Goal: Transaction & Acquisition: Purchase product/service

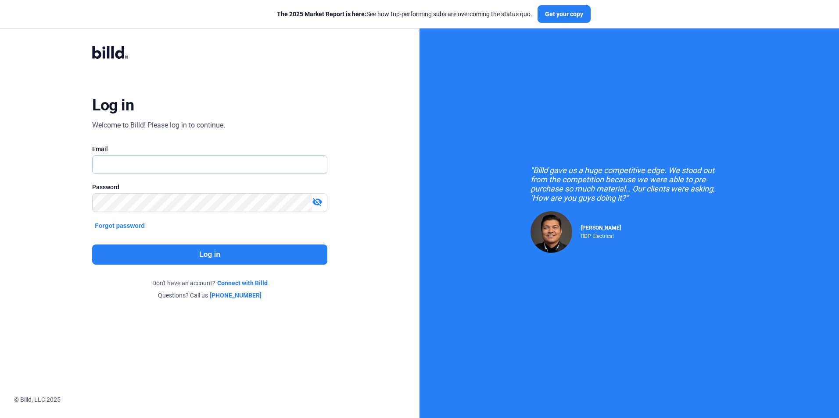
type input "[EMAIL_ADDRESS][DOMAIN_NAME]"
click at [244, 254] on button "Log in" at bounding box center [209, 255] width 235 height 20
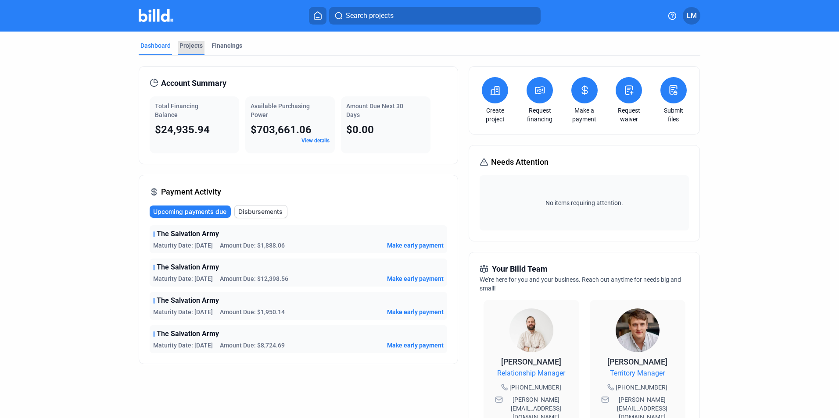
click at [183, 44] on div "Projects" at bounding box center [190, 45] width 23 height 9
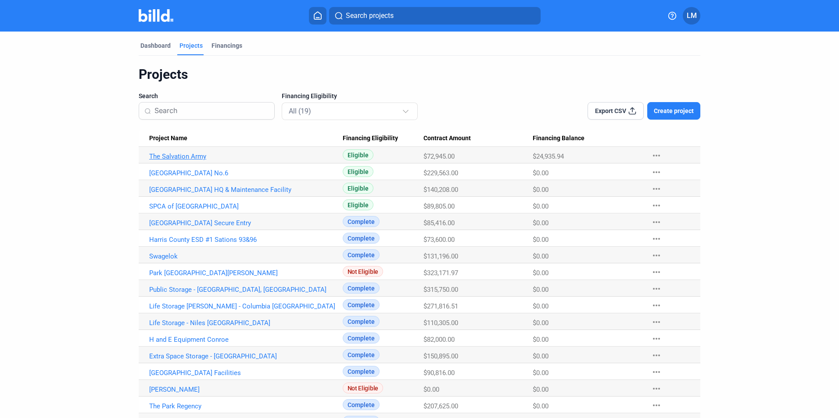
click at [178, 158] on link "The Salvation Army" at bounding box center [245, 157] width 193 height 8
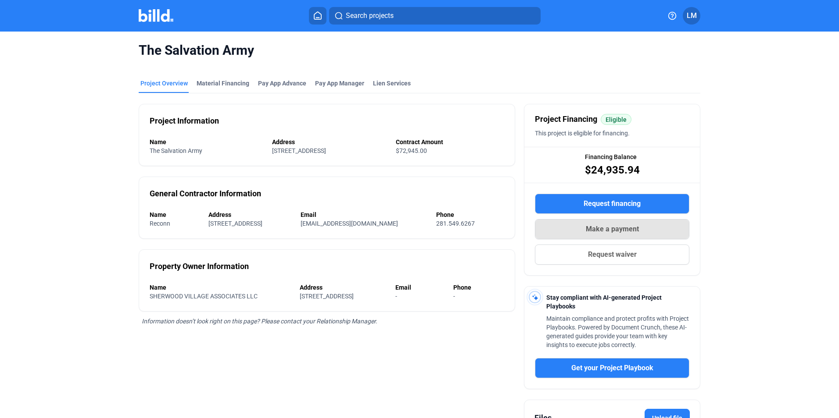
click at [587, 229] on span "Make a payment" at bounding box center [611, 229] width 53 height 11
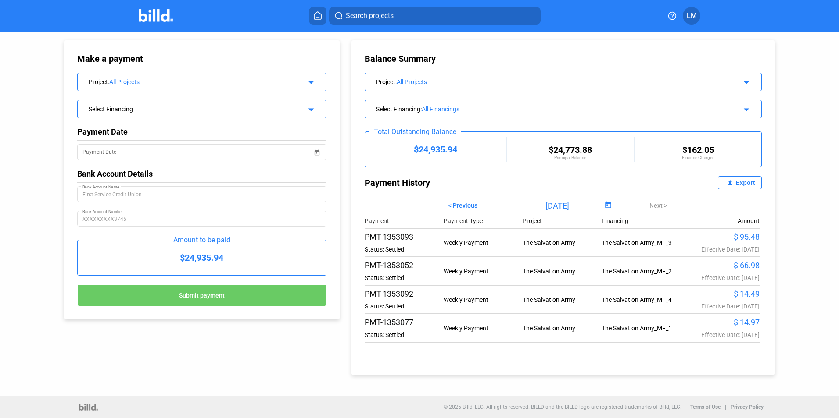
click at [308, 83] on mat-icon "arrow_drop_down" at bounding box center [309, 81] width 11 height 11
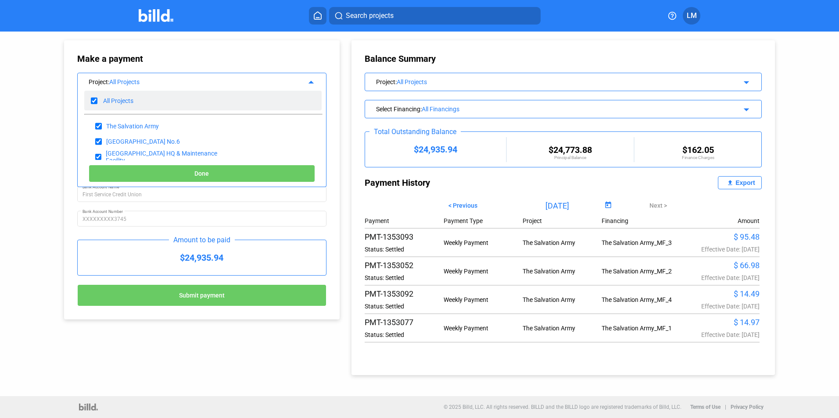
click at [96, 103] on input "checkbox" at bounding box center [94, 100] width 7 height 13
checkbox input "false"
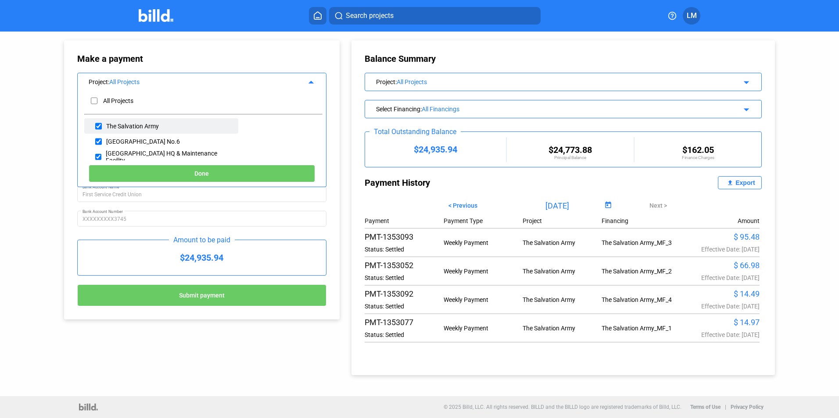
click at [135, 123] on div "The Salvation Army" at bounding box center [132, 126] width 53 height 7
click at [99, 127] on input "checkbox" at bounding box center [98, 126] width 7 height 13
checkbox input "true"
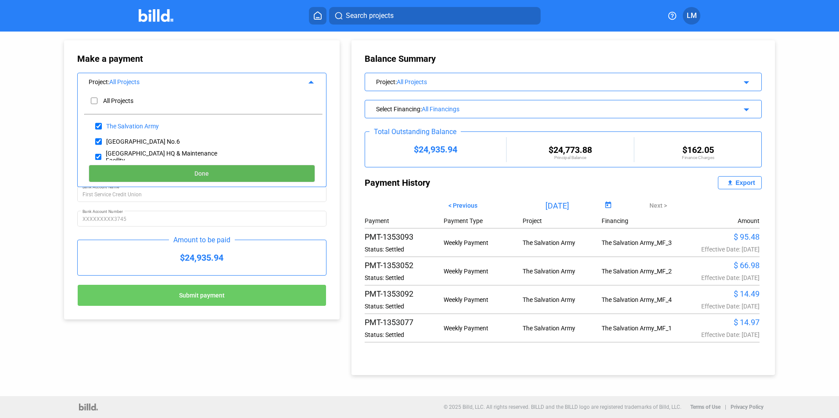
click at [199, 173] on span "Done" at bounding box center [201, 174] width 14 height 7
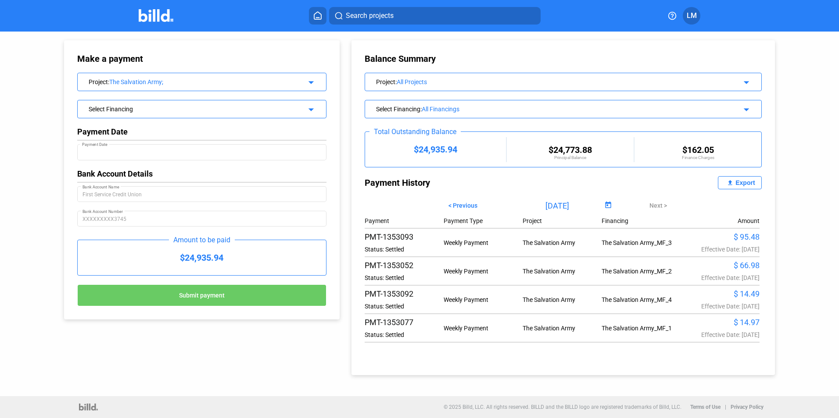
click at [144, 109] on div "Select Financing" at bounding box center [191, 108] width 204 height 9
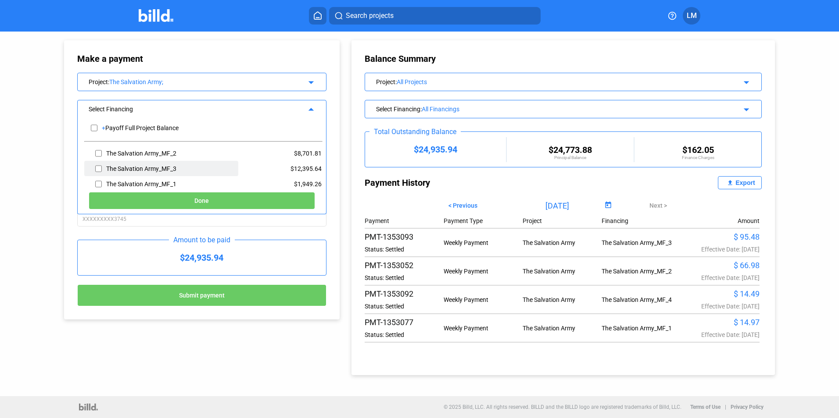
scroll to position [21, 0]
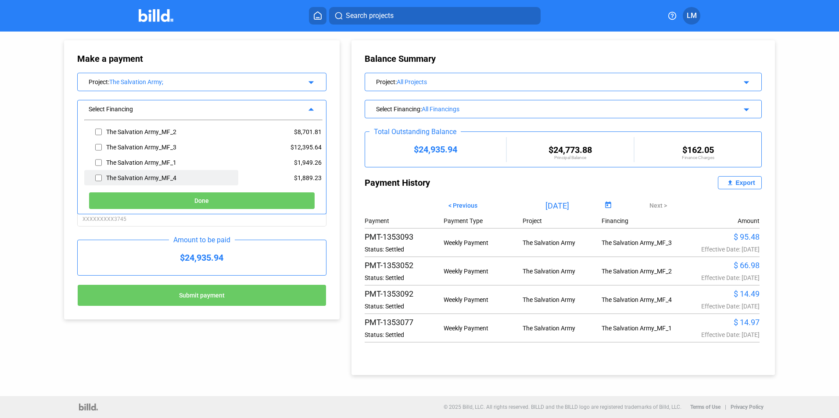
click at [102, 176] on div "The Salvation Army_MF_4" at bounding box center [161, 177] width 154 height 15
click at [99, 178] on input "checkbox" at bounding box center [98, 177] width 7 height 13
checkbox input "true"
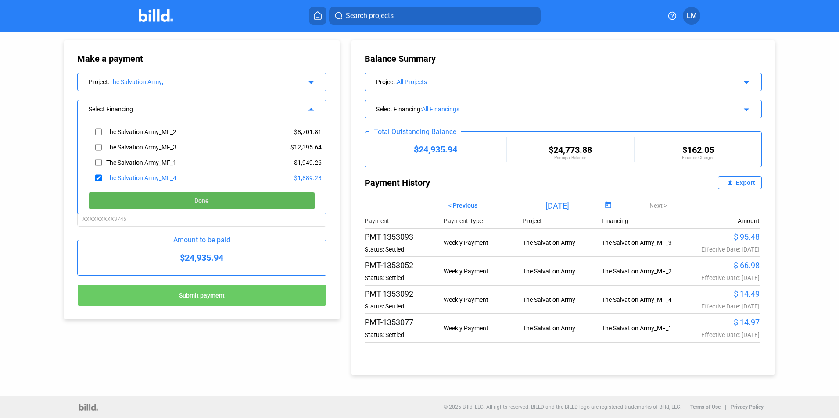
click at [183, 198] on button "Done" at bounding box center [202, 201] width 226 height 18
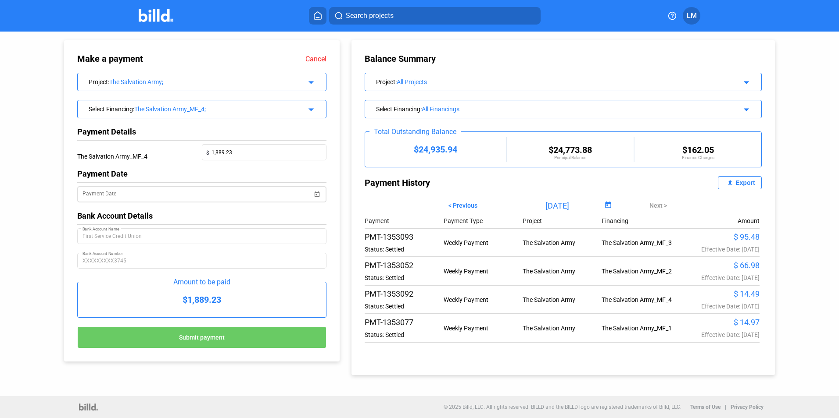
click at [316, 199] on span "Open calendar" at bounding box center [317, 188] width 21 height 21
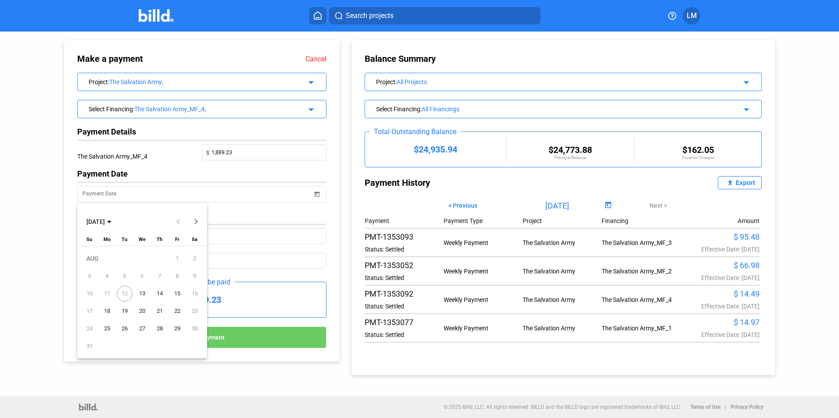
drag, startPoint x: 121, startPoint y: 292, endPoint x: 131, endPoint y: 294, distance: 9.9
click at [122, 292] on span "12" at bounding box center [125, 294] width 16 height 16
click at [141, 292] on span "13" at bounding box center [142, 294] width 16 height 16
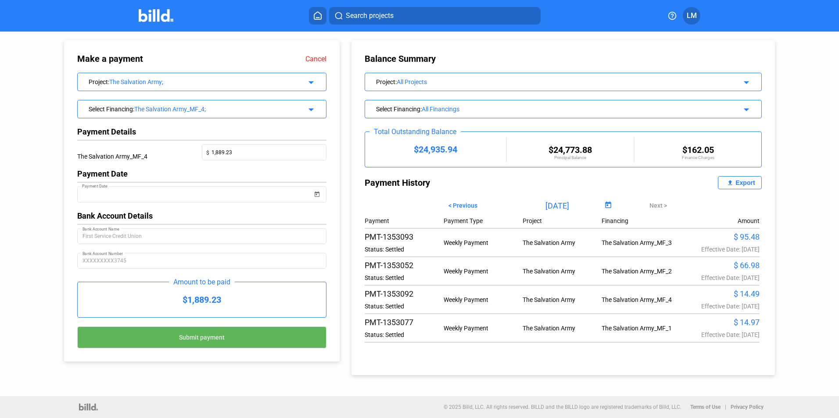
click at [197, 340] on span "Submit payment" at bounding box center [202, 337] width 46 height 7
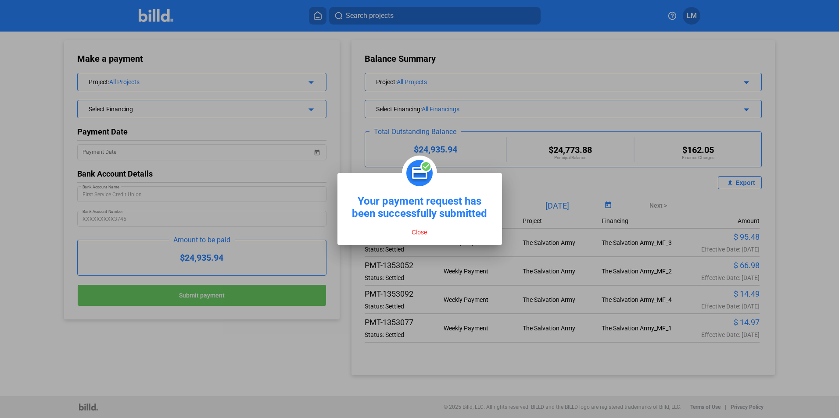
click at [421, 228] on div "Close" at bounding box center [419, 230] width 135 height 21
click at [421, 235] on button "Close" at bounding box center [419, 232] width 21 height 8
